Goal: Find specific page/section: Find specific page/section

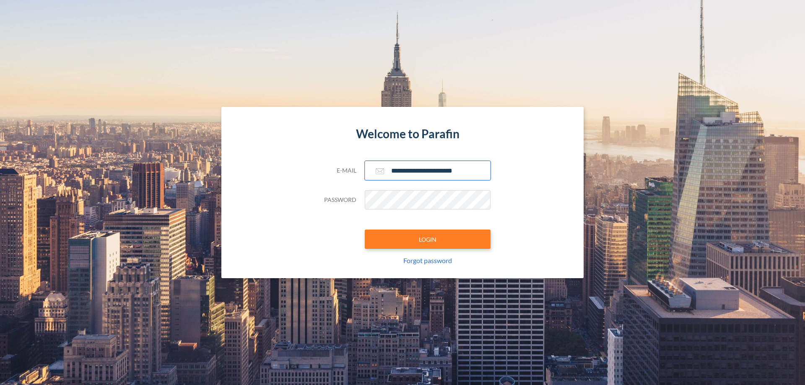
type input "**********"
click at [428, 239] on button "LOGIN" at bounding box center [428, 239] width 126 height 19
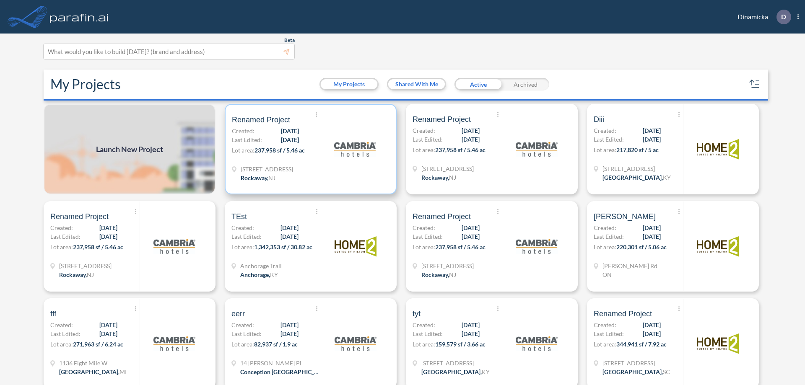
scroll to position [2, 0]
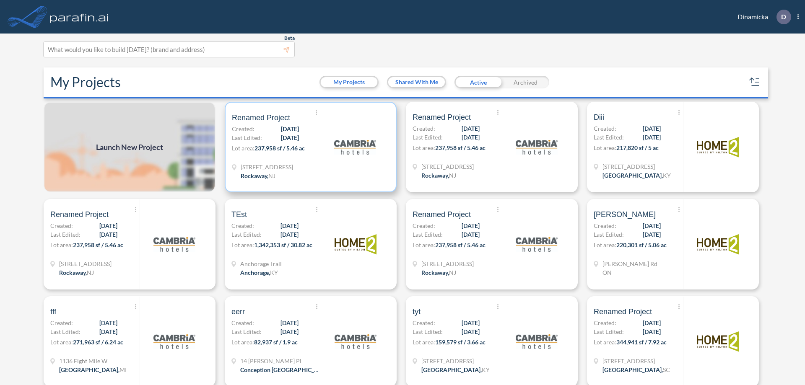
click at [309, 147] on p "Lot area: 237,958 sf / 5.46 ac" at bounding box center [276, 150] width 89 height 12
